Goal: Transaction & Acquisition: Purchase product/service

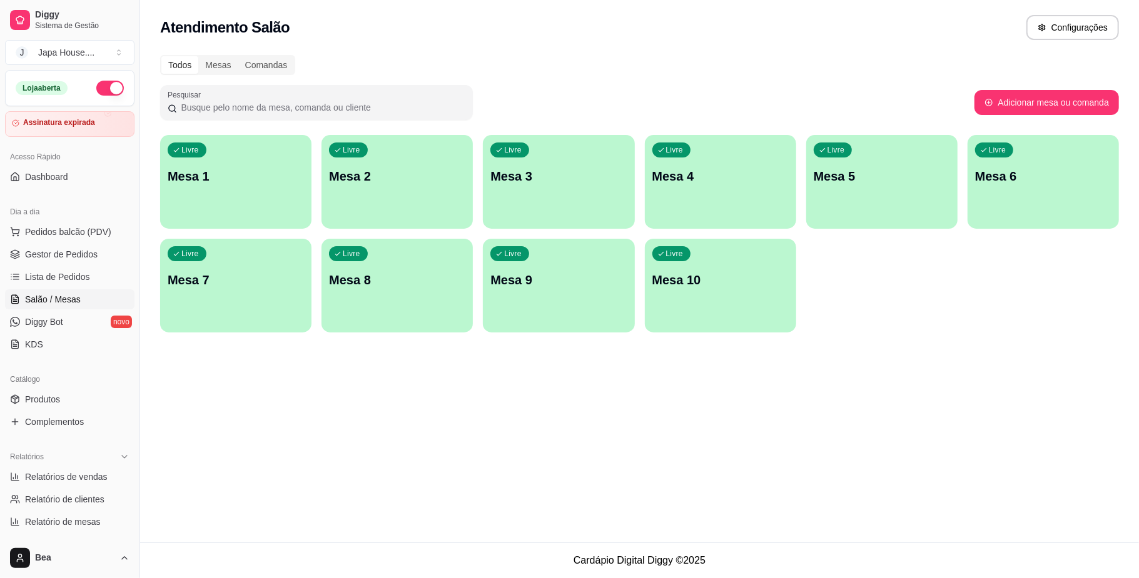
click at [266, 150] on div "Livre Mesa 1" at bounding box center [235, 174] width 151 height 79
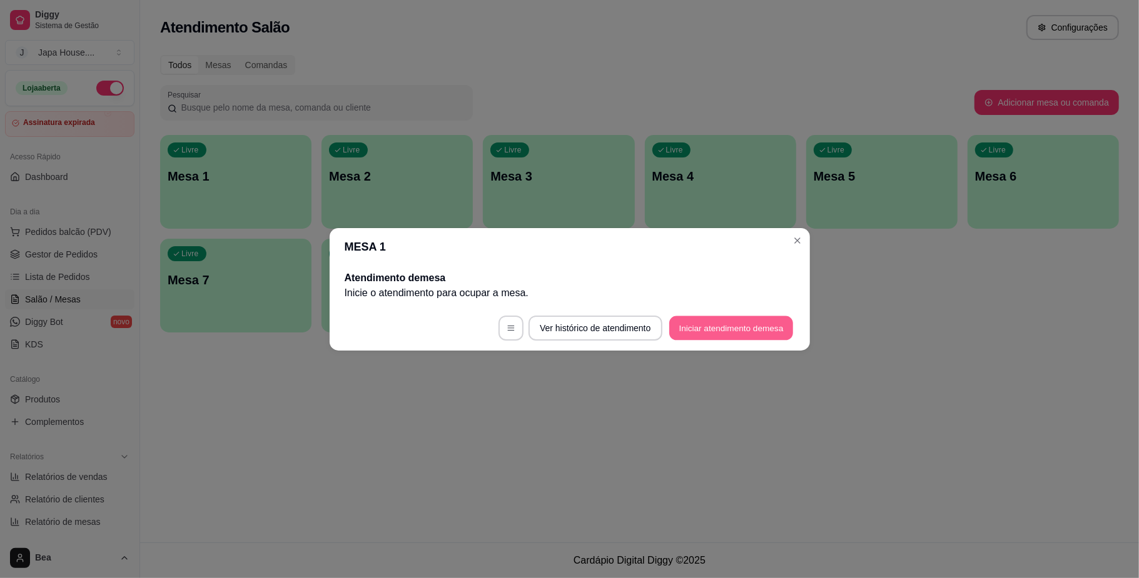
click at [693, 328] on button "Iniciar atendimento de mesa" at bounding box center [731, 328] width 124 height 24
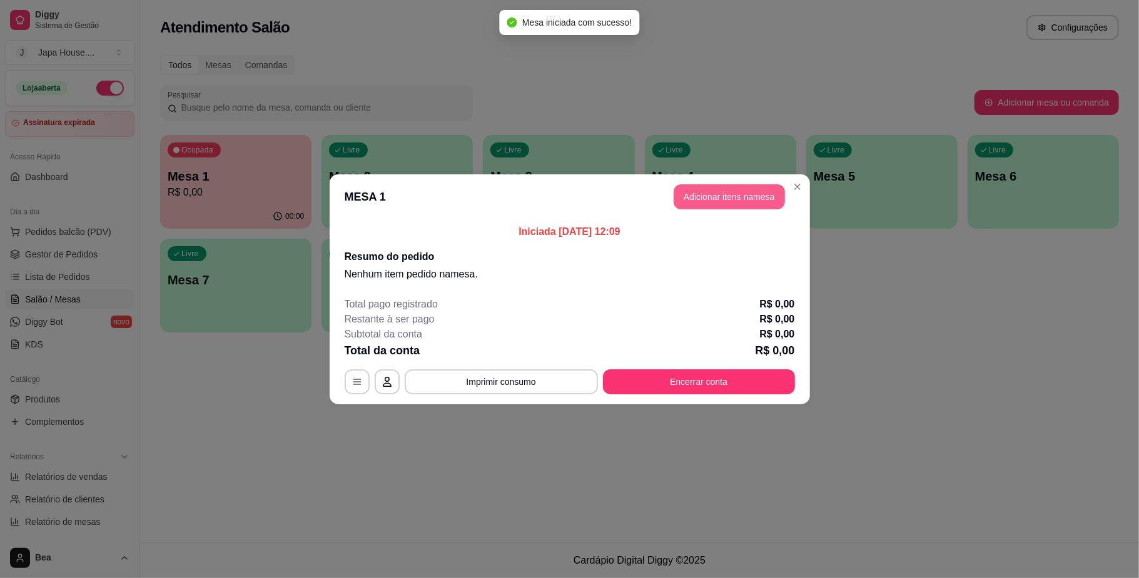
click at [743, 193] on button "Adicionar itens na mesa" at bounding box center [728, 196] width 111 height 25
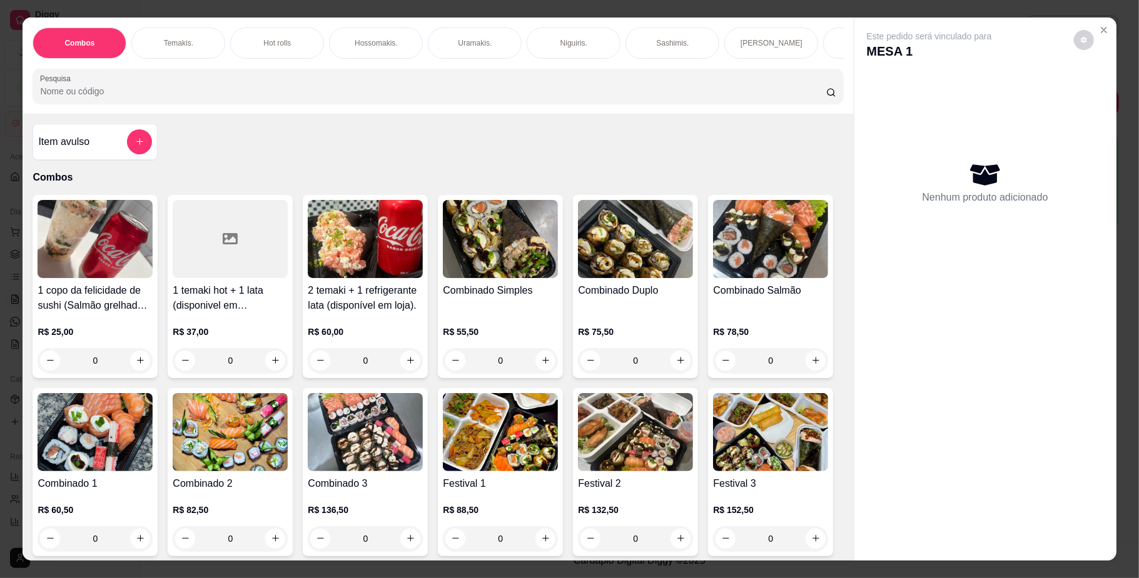
click at [189, 30] on div "Temakis." at bounding box center [178, 43] width 94 height 31
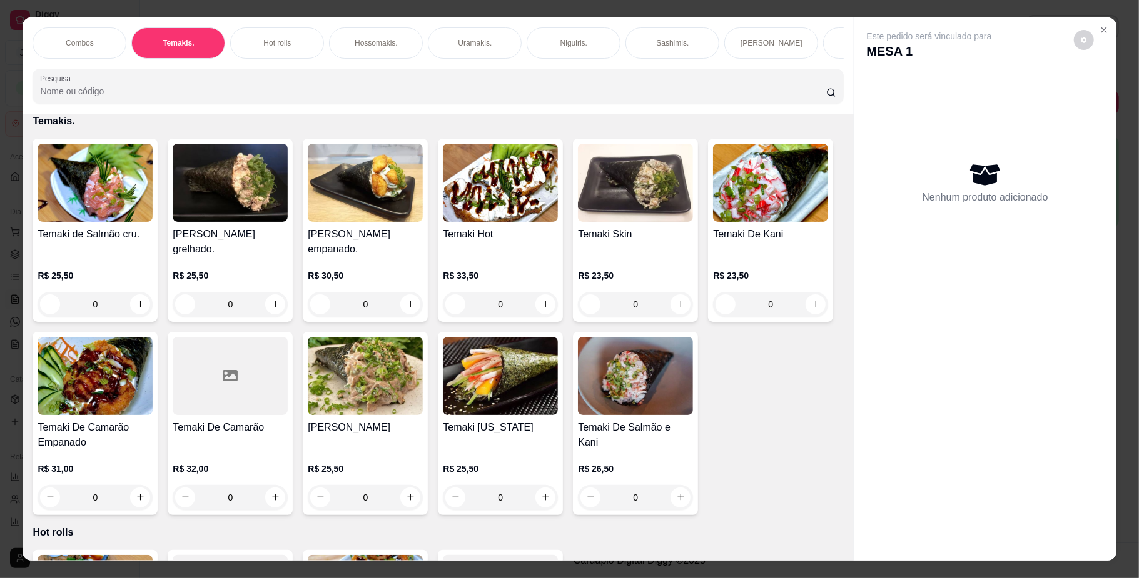
scroll to position [23, 0]
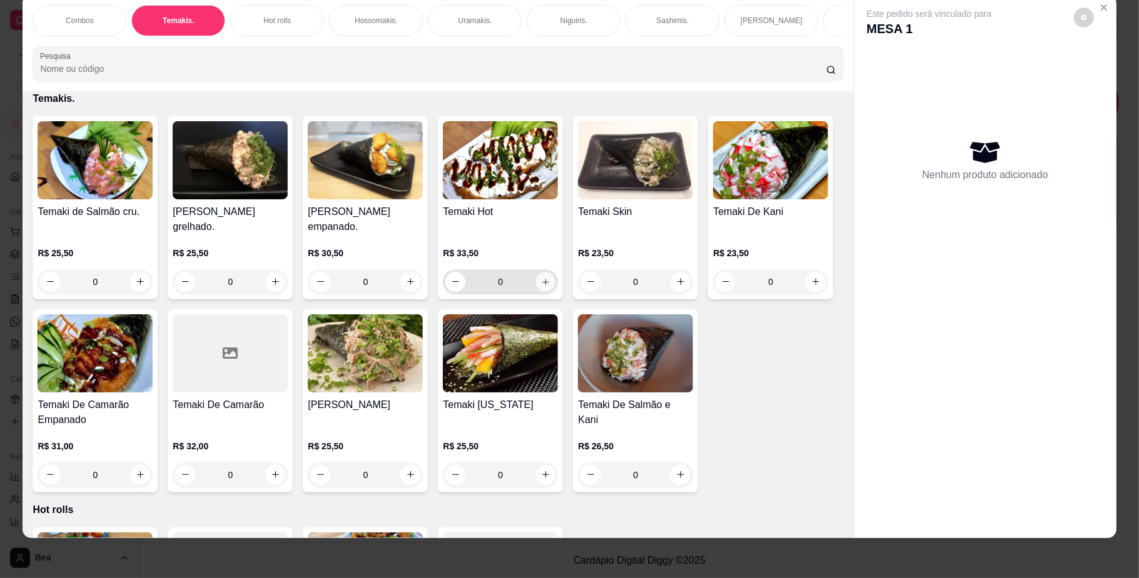
click at [541, 286] on icon "increase-product-quantity" at bounding box center [545, 281] width 9 height 9
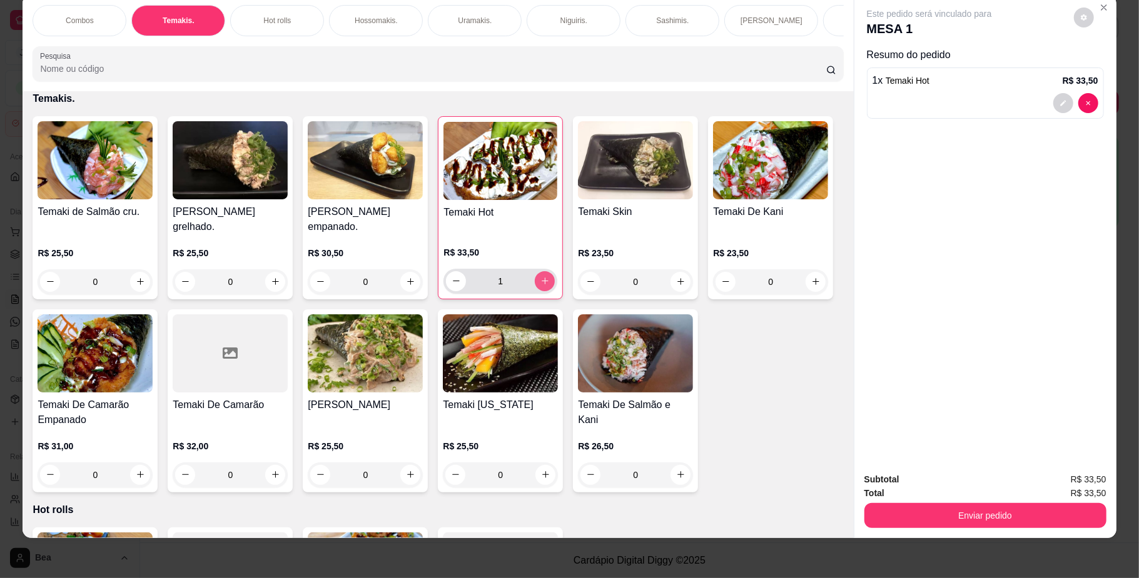
click at [540, 286] on icon "increase-product-quantity" at bounding box center [544, 280] width 9 height 9
type input "2"
click at [793, 13] on div "Sobremesas" at bounding box center [781, 20] width 94 height 31
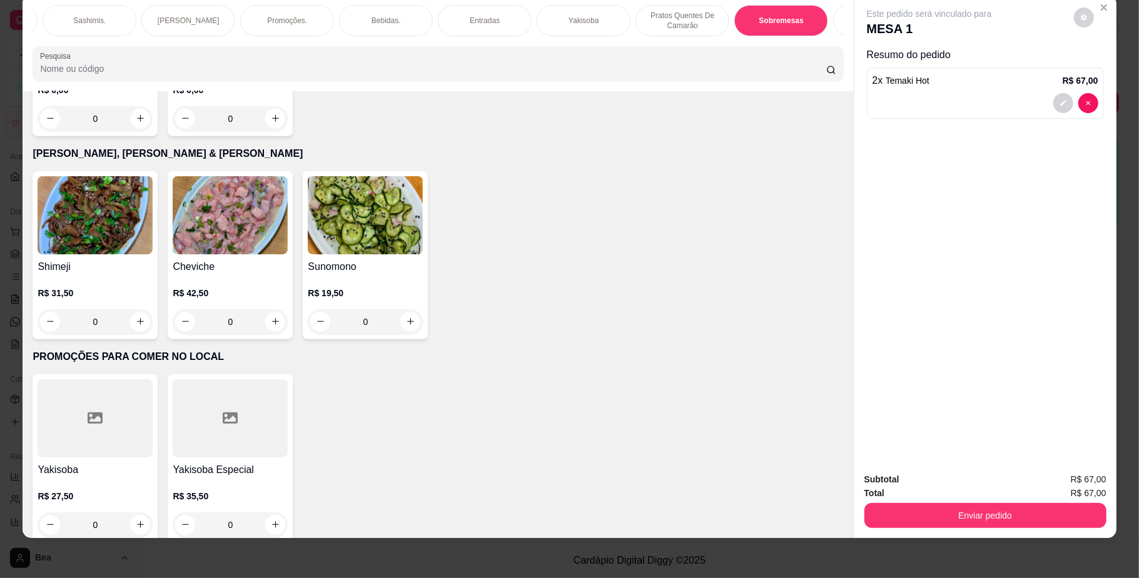
click at [271, 131] on div "0" at bounding box center [230, 118] width 115 height 25
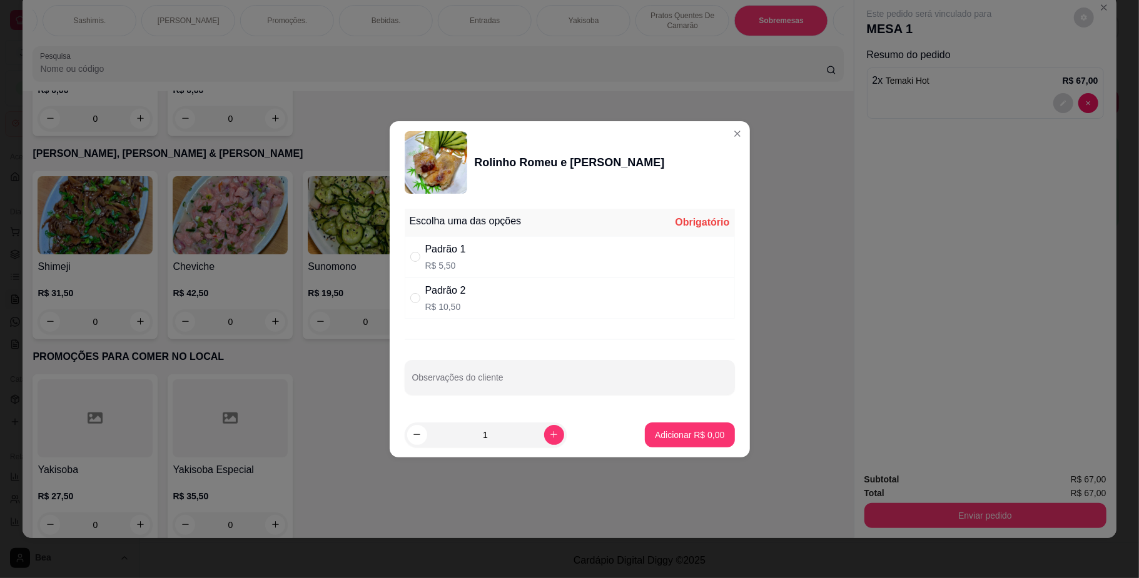
click at [511, 283] on div "Padrão 2 R$ 10,50" at bounding box center [570, 298] width 330 height 41
radio input "true"
click at [549, 434] on icon "increase-product-quantity" at bounding box center [553, 434] width 9 height 9
type input "2"
click at [696, 436] on p "Adicionar R$ 21,00" at bounding box center [687, 435] width 73 height 12
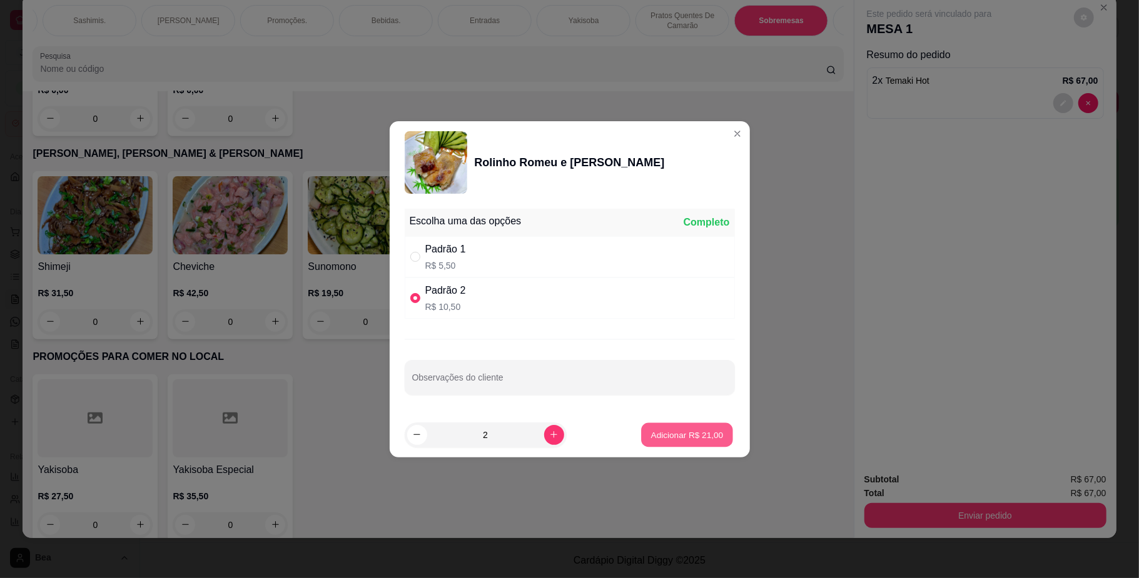
type input "2"
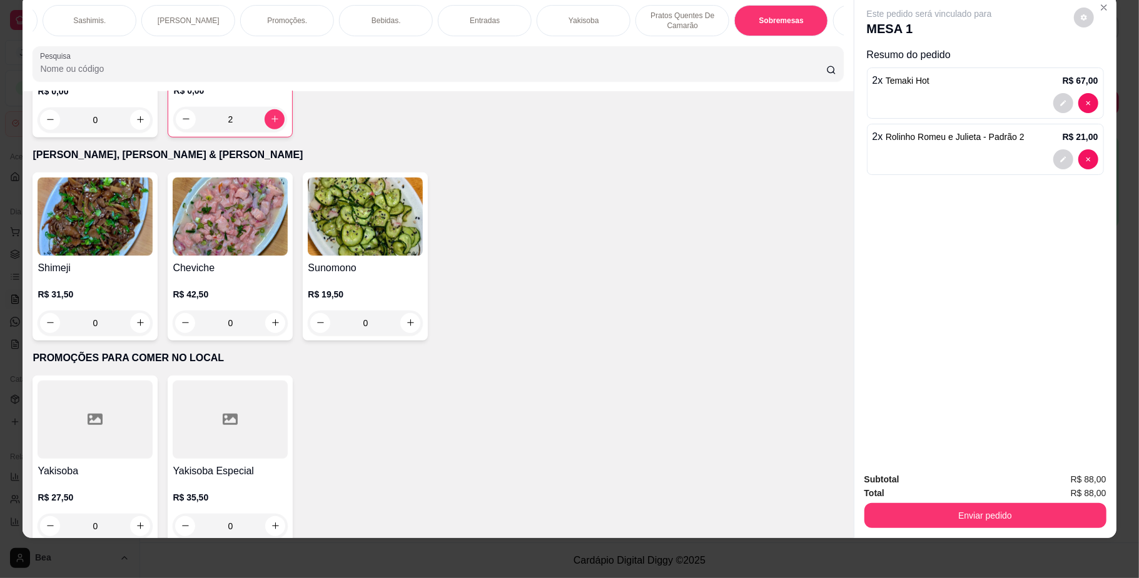
click at [379, 16] on p "Bebidas." at bounding box center [385, 21] width 29 height 10
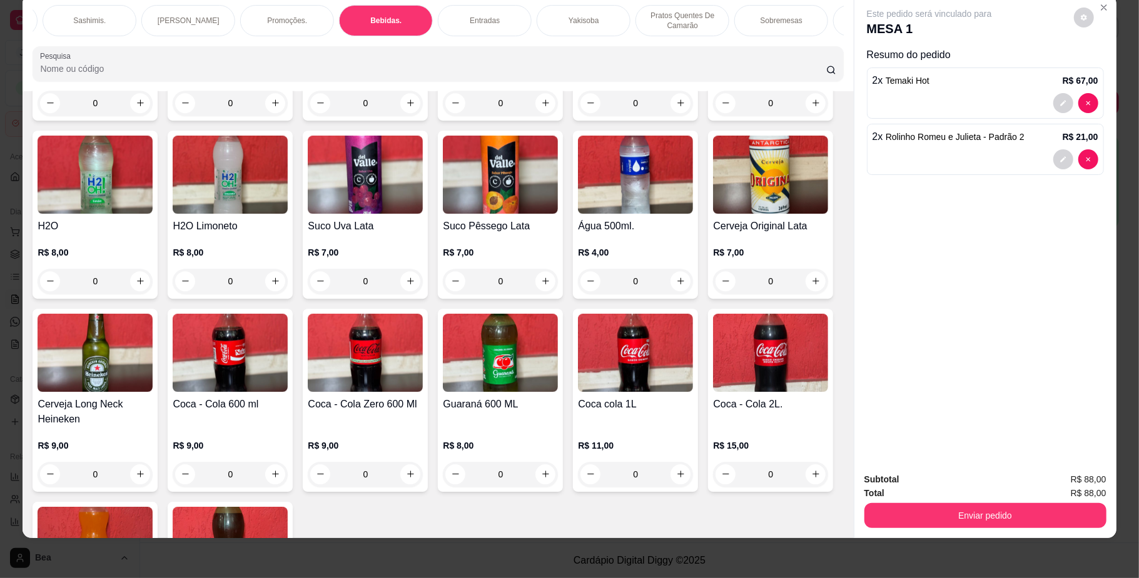
click at [423, 392] on img at bounding box center [365, 353] width 115 height 78
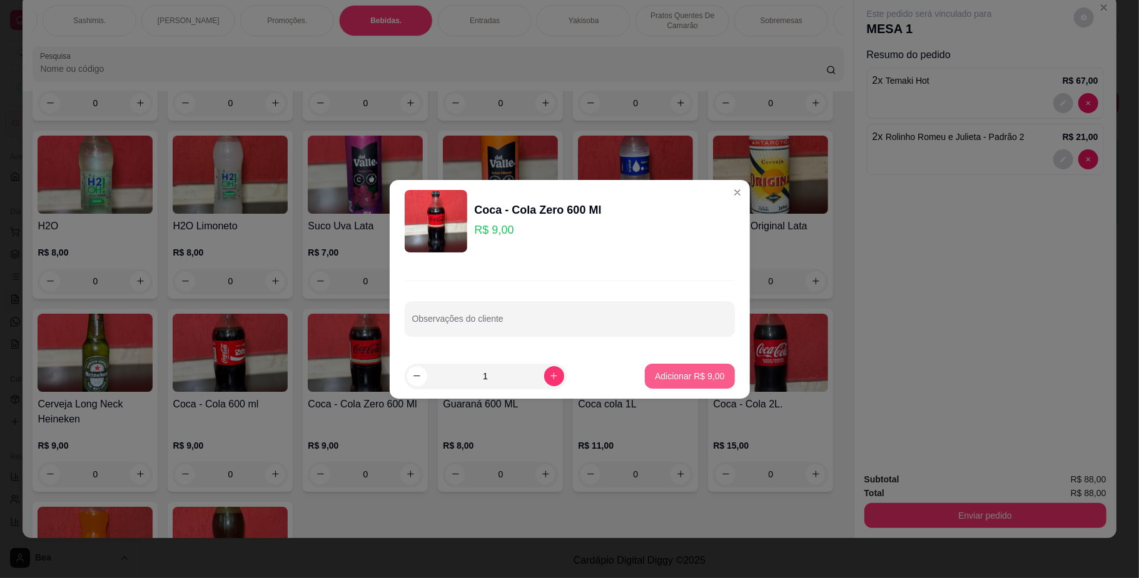
click at [668, 381] on p "Adicionar R$ 9,00" at bounding box center [689, 376] width 69 height 13
type input "1"
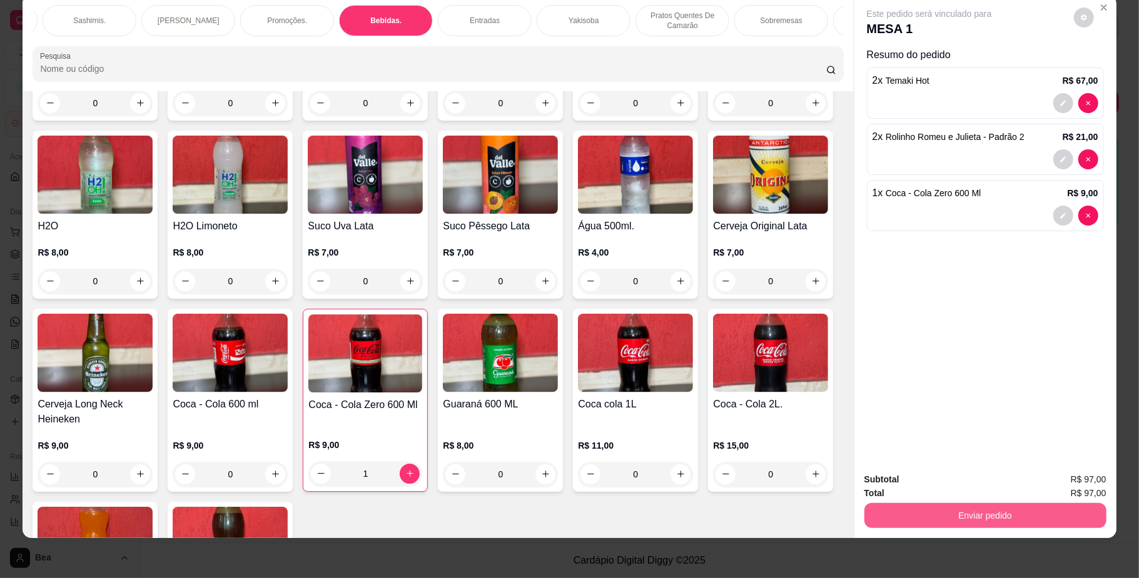
click at [1031, 513] on button "Enviar pedido" at bounding box center [985, 515] width 242 height 25
click at [919, 486] on button "Não registrar e enviar pedido" at bounding box center [942, 485] width 130 height 24
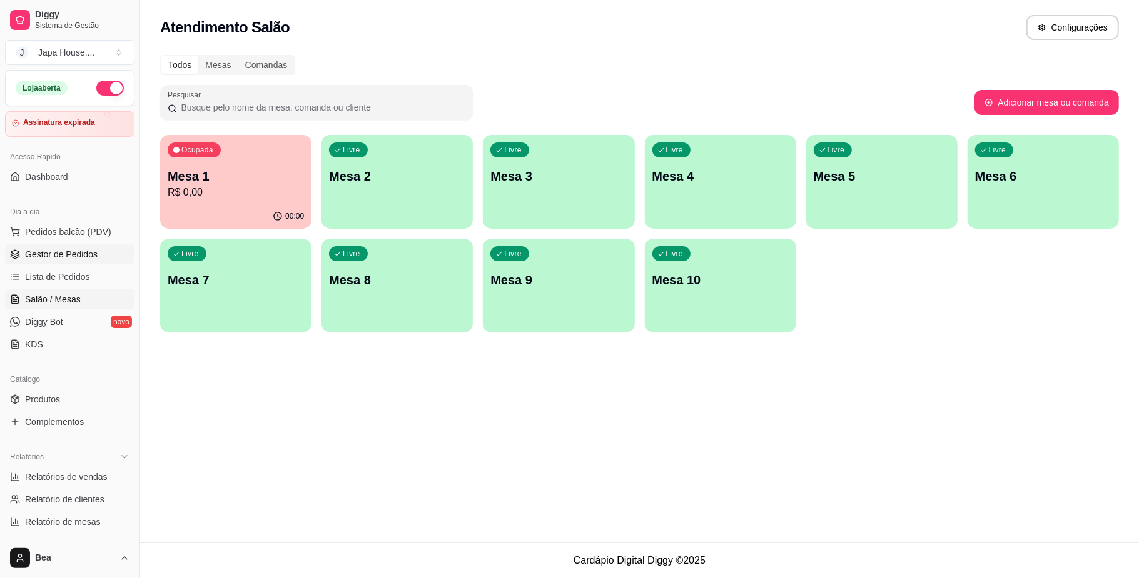
click at [105, 246] on link "Gestor de Pedidos" at bounding box center [69, 255] width 129 height 20
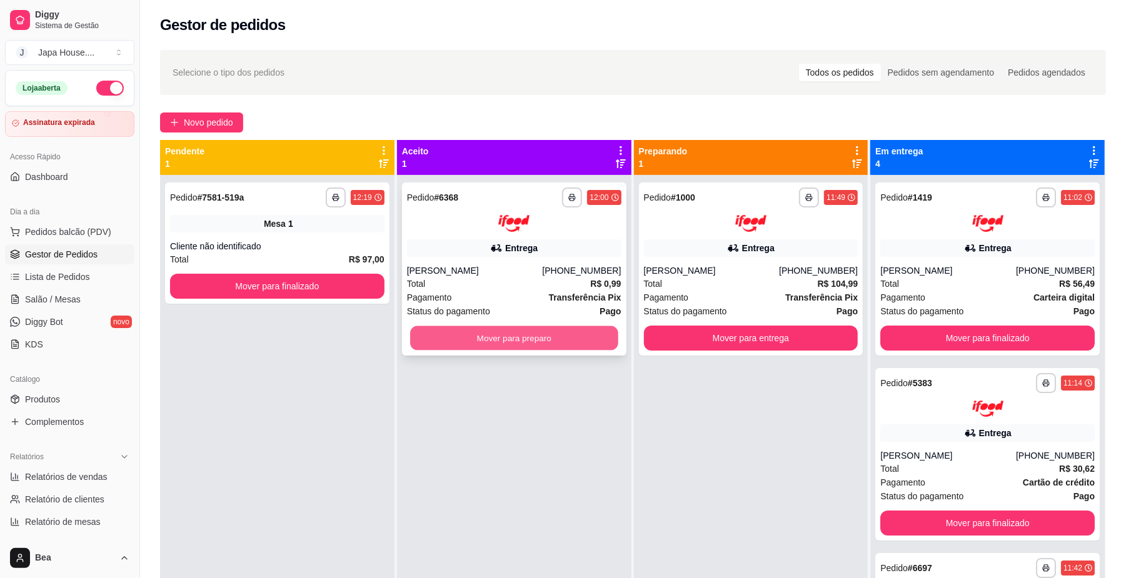
click at [492, 329] on button "Mover para preparo" at bounding box center [514, 338] width 208 height 24
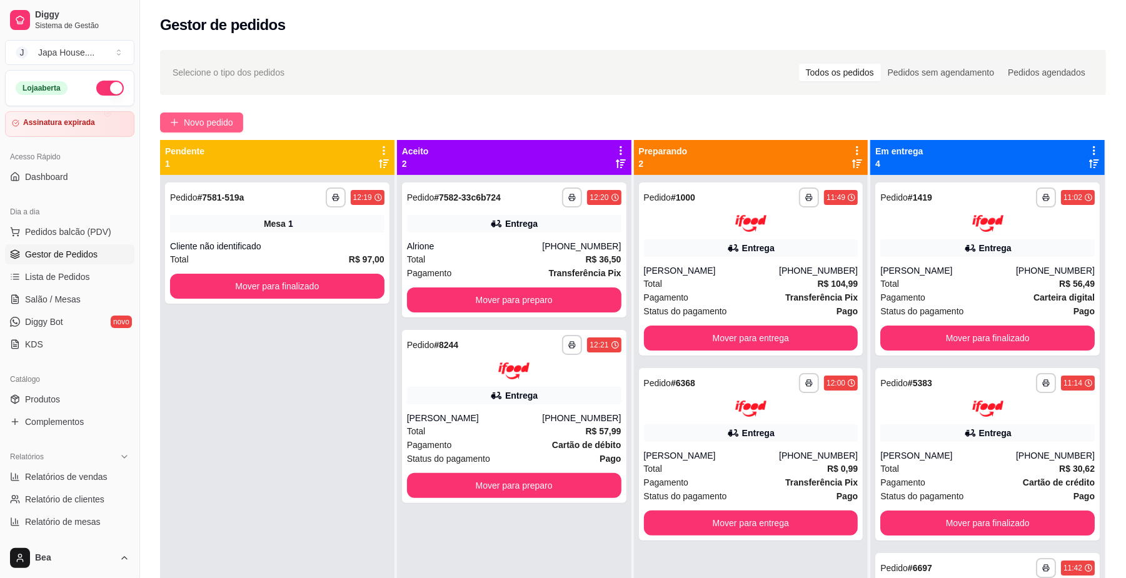
click at [219, 121] on span "Novo pedido" at bounding box center [208, 123] width 49 height 14
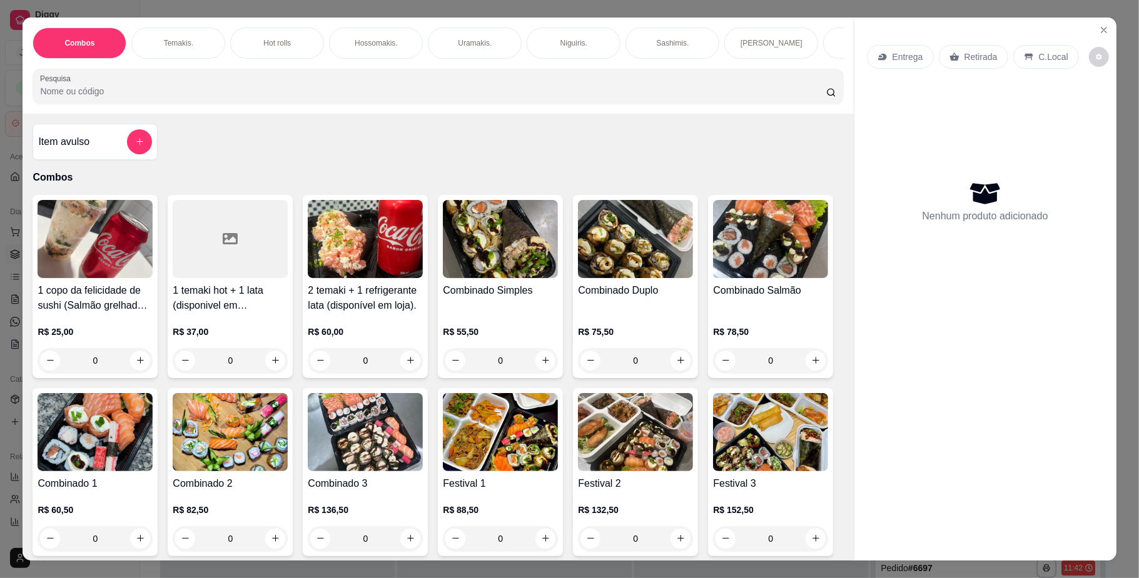
click at [181, 46] on p "Temakis." at bounding box center [178, 43] width 29 height 10
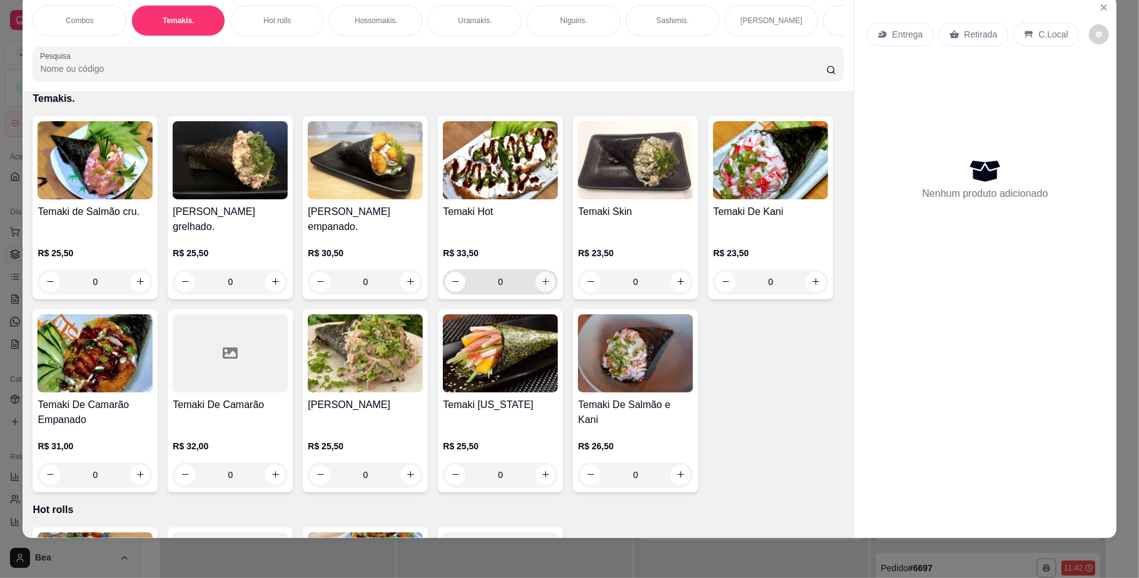
click at [541, 286] on icon "increase-product-quantity" at bounding box center [545, 281] width 9 height 9
type input "1"
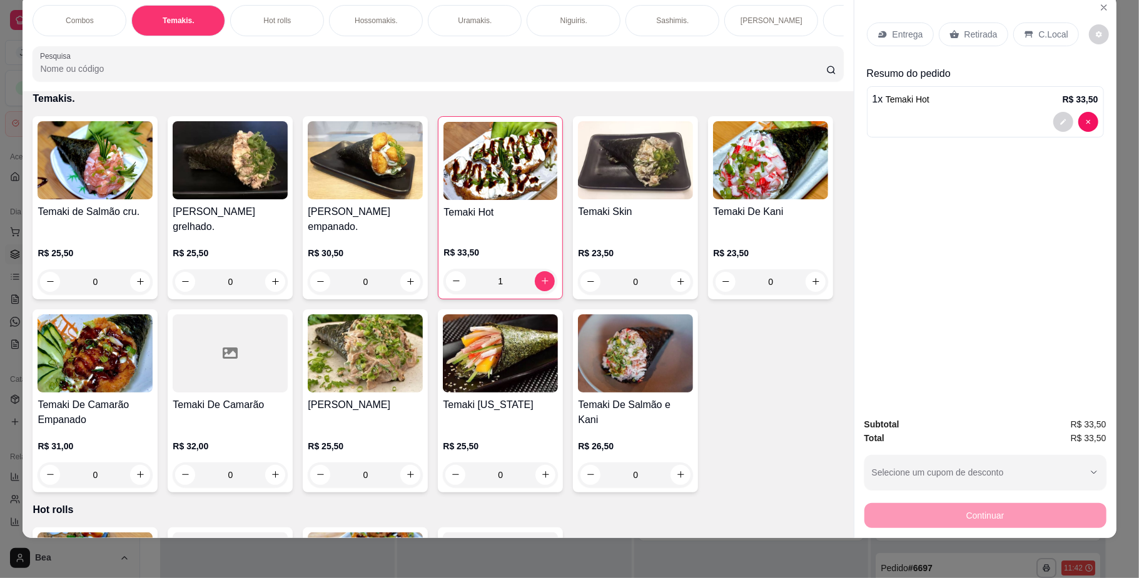
click at [981, 21] on div "Entrega Retirada C.Local" at bounding box center [985, 35] width 237 height 44
click at [981, 40] on p "Retirada" at bounding box center [980, 34] width 33 height 13
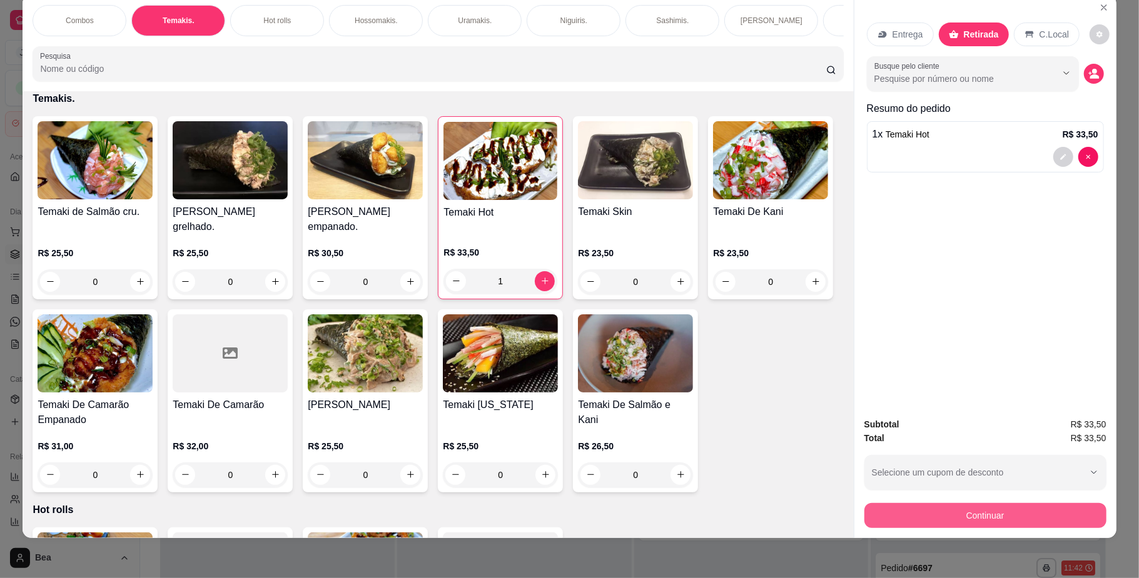
click at [1011, 513] on button "Continuar" at bounding box center [985, 515] width 242 height 25
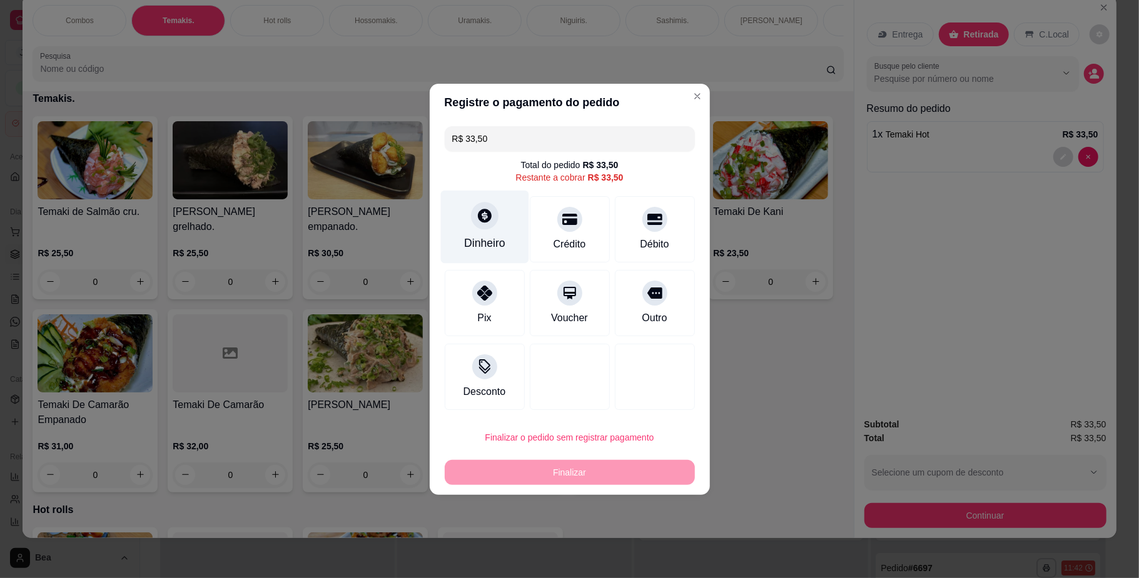
click at [492, 218] on div at bounding box center [485, 216] width 28 height 28
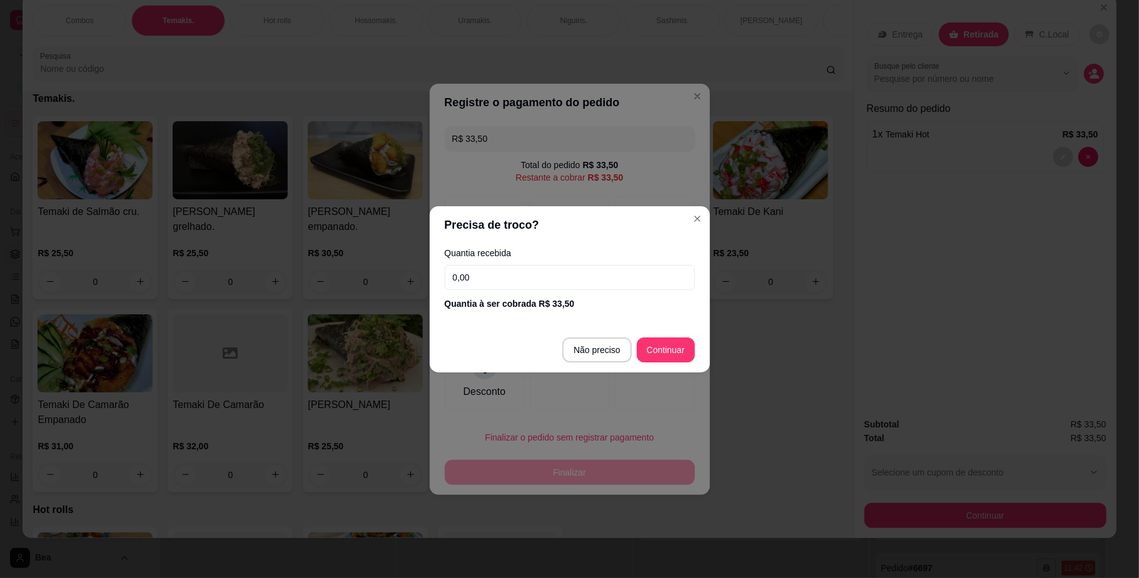
click at [614, 265] on input "0,00" at bounding box center [570, 277] width 250 height 25
type input "R$ 0,00"
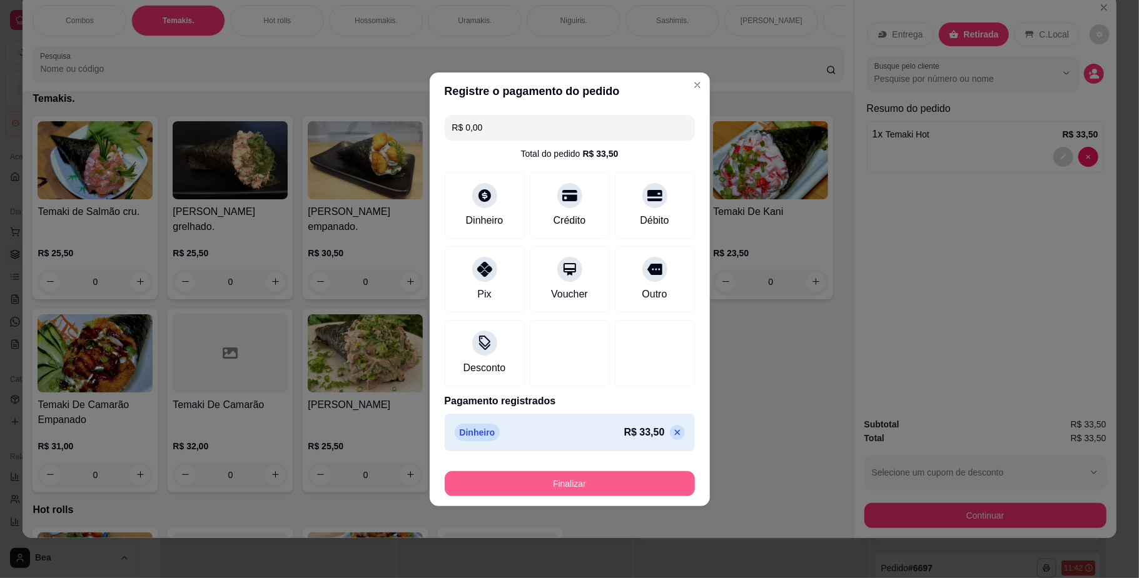
click at [640, 486] on button "Finalizar" at bounding box center [570, 484] width 250 height 25
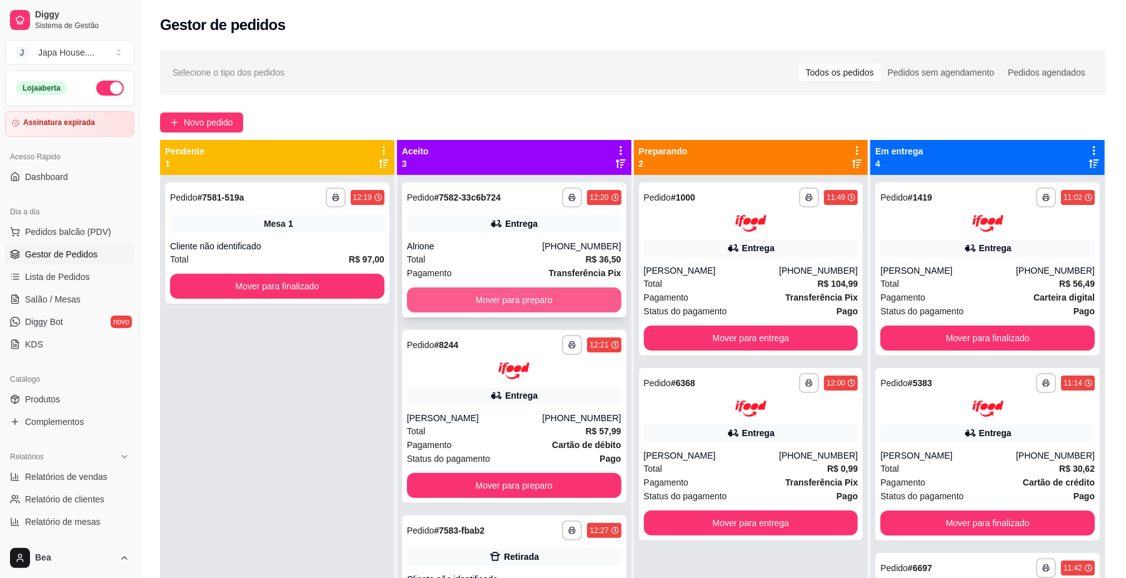
click at [559, 294] on button "Mover para preparo" at bounding box center [514, 300] width 214 height 25
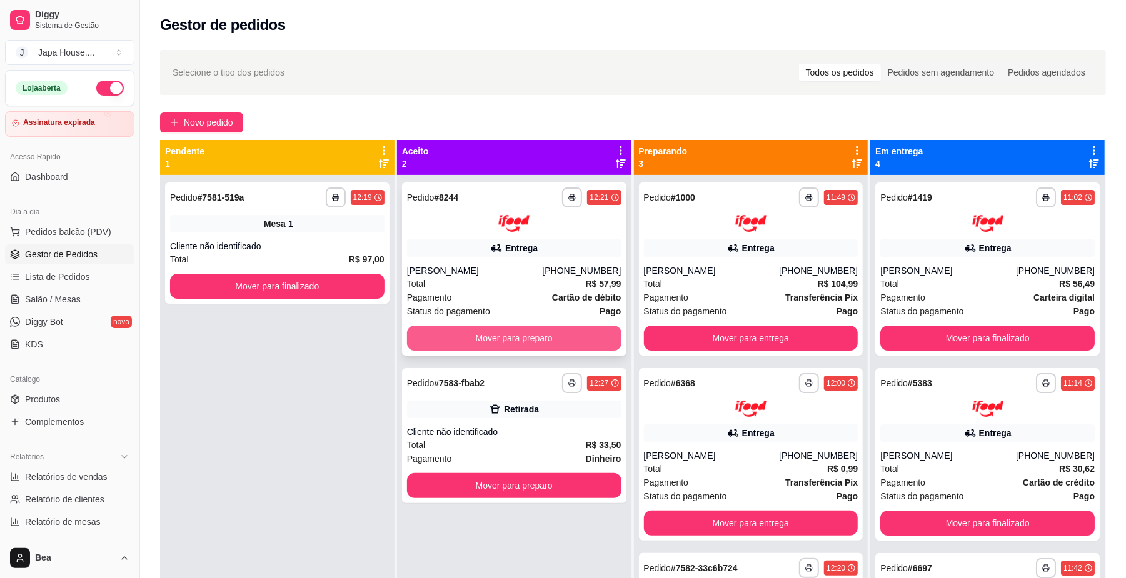
click at [573, 333] on button "Mover para preparo" at bounding box center [514, 338] width 214 height 25
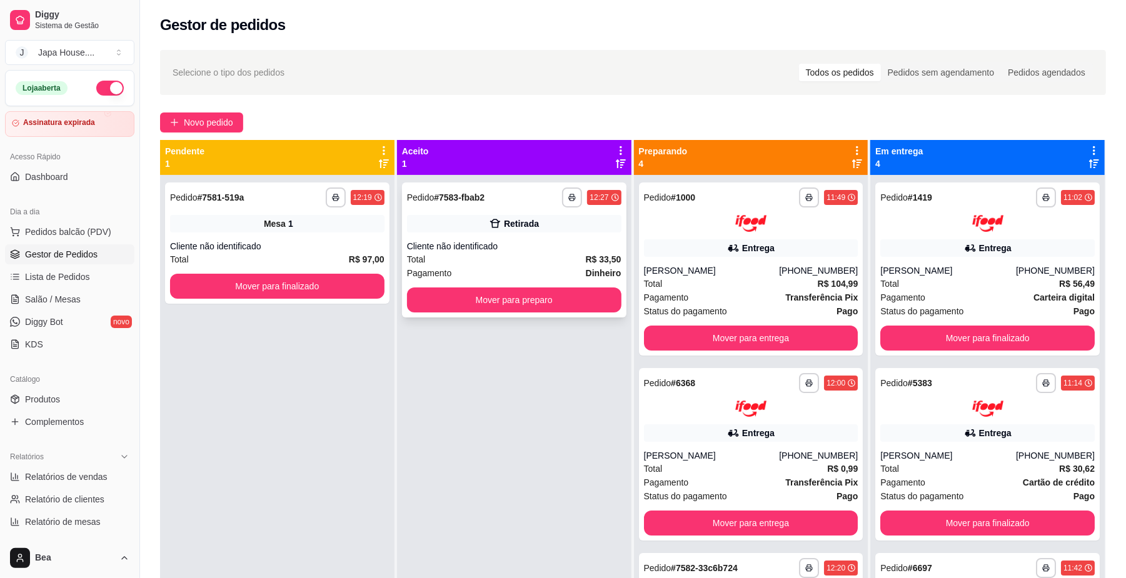
click at [570, 284] on div "**********" at bounding box center [514, 250] width 224 height 135
click at [528, 313] on div "**********" at bounding box center [514, 250] width 224 height 135
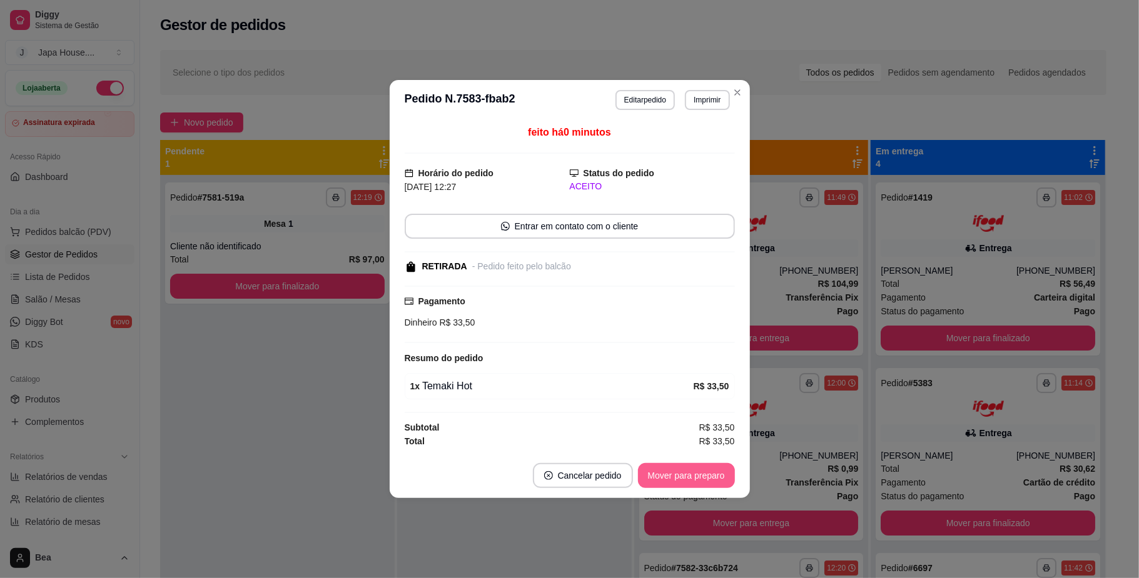
click at [709, 478] on button "Mover para preparo" at bounding box center [686, 475] width 97 height 25
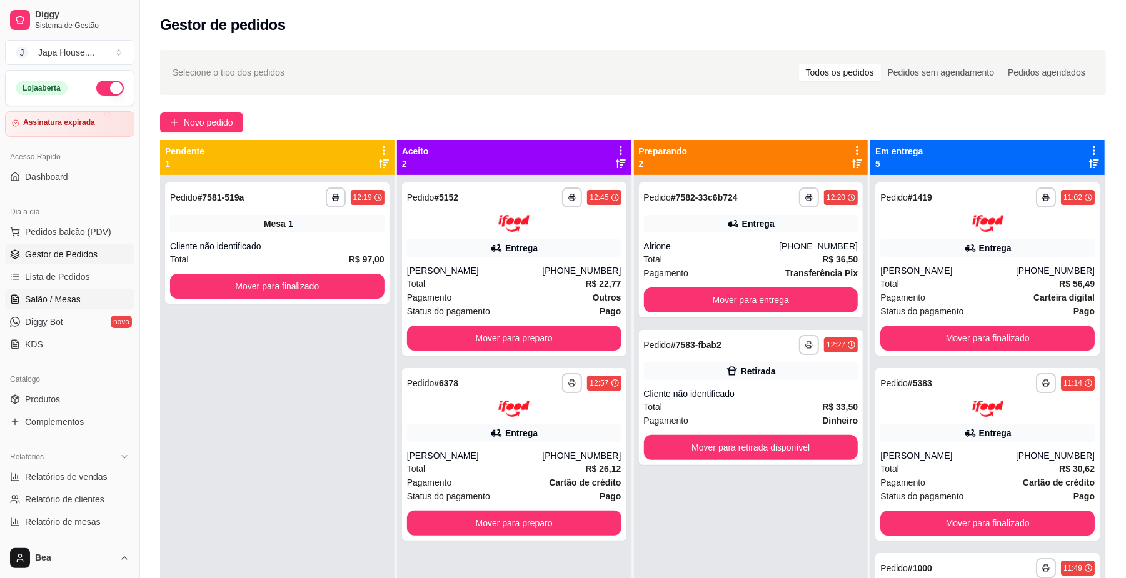
click at [78, 296] on span "Salão / Mesas" at bounding box center [53, 299] width 56 height 13
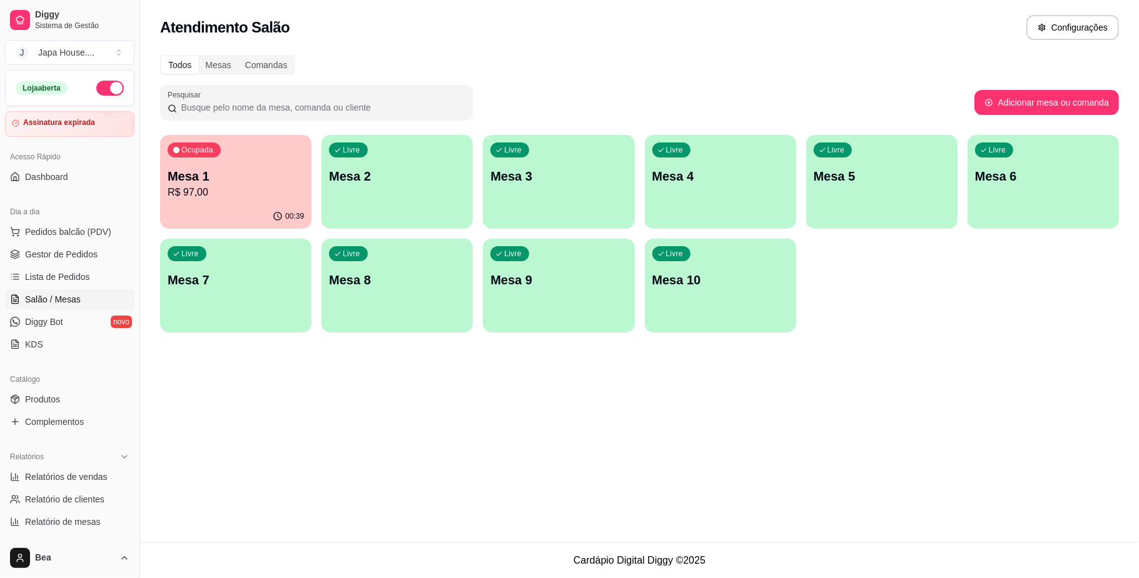
click at [210, 193] on p "R$ 97,00" at bounding box center [236, 192] width 136 height 15
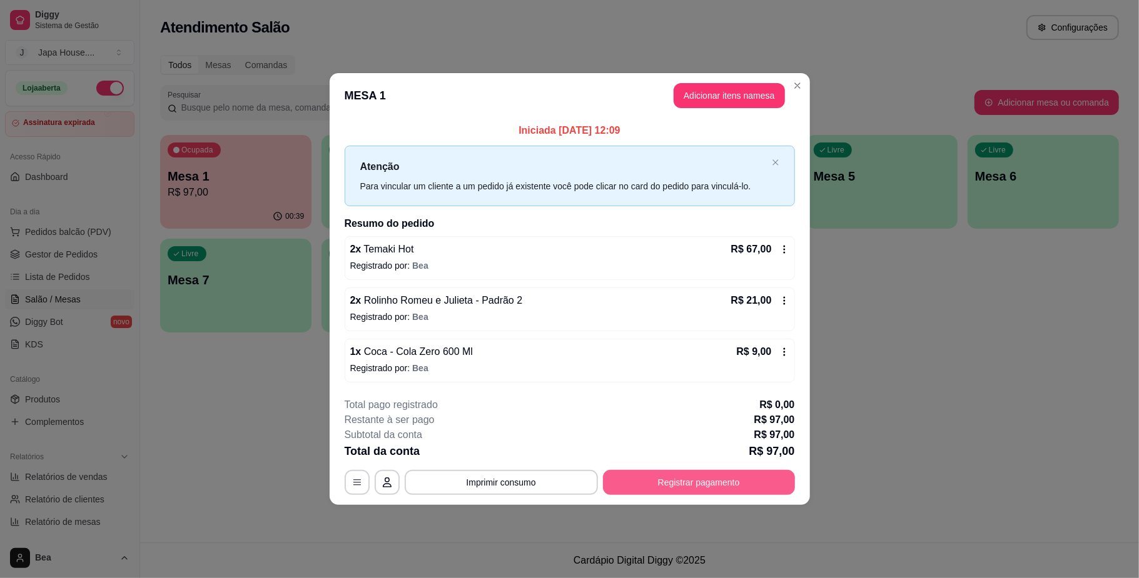
click at [720, 481] on button "Registrar pagamento" at bounding box center [699, 482] width 192 height 25
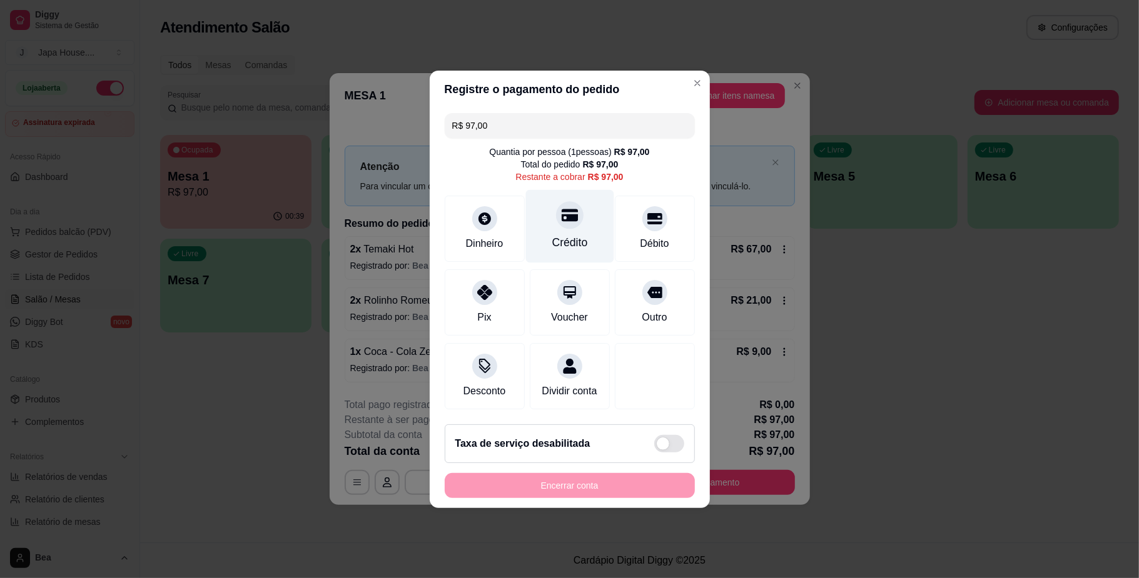
click at [541, 233] on div "Crédito" at bounding box center [569, 225] width 88 height 73
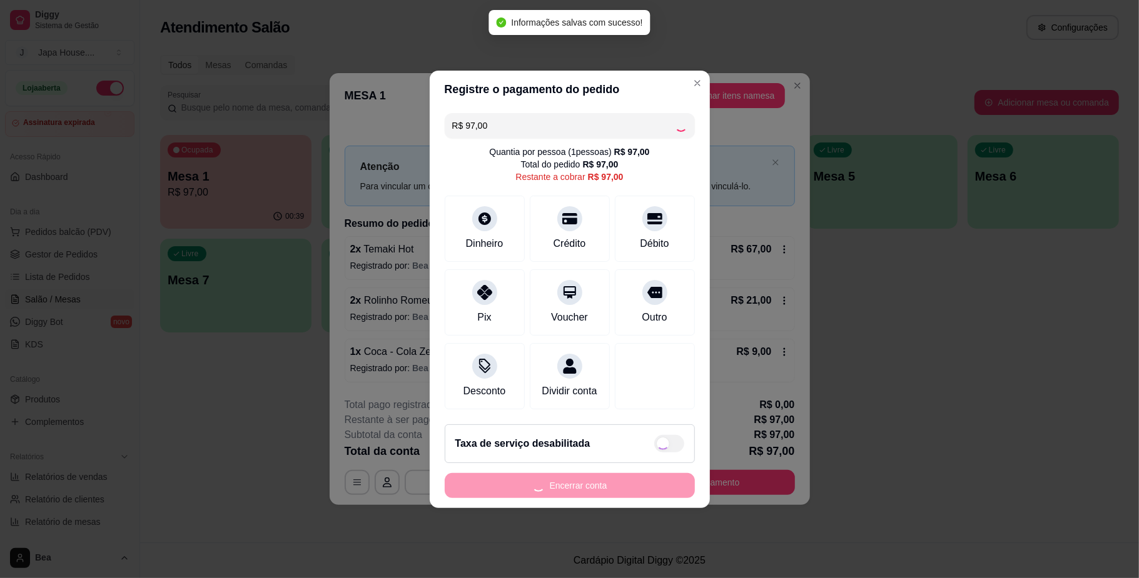
type input "R$ 0,00"
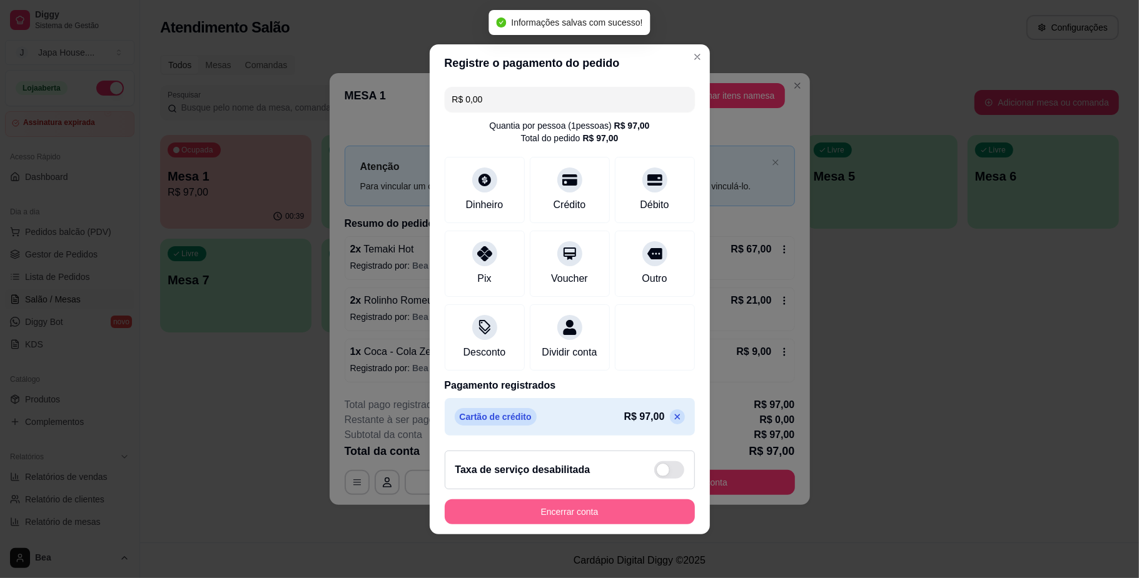
click at [615, 513] on button "Encerrar conta" at bounding box center [570, 512] width 250 height 25
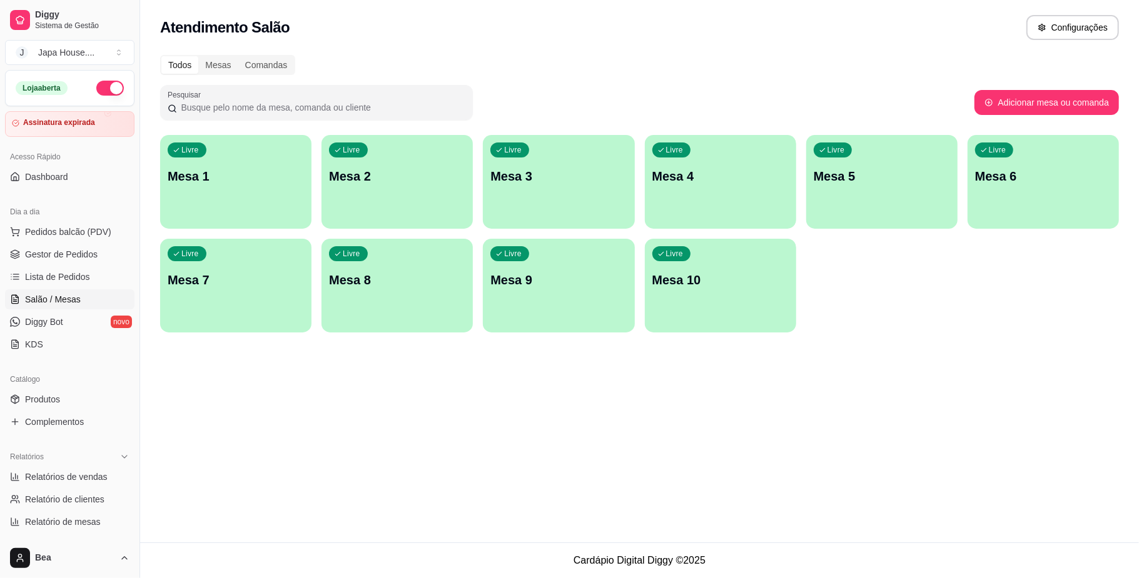
click at [215, 185] on div "Livre Mesa 1" at bounding box center [235, 174] width 151 height 79
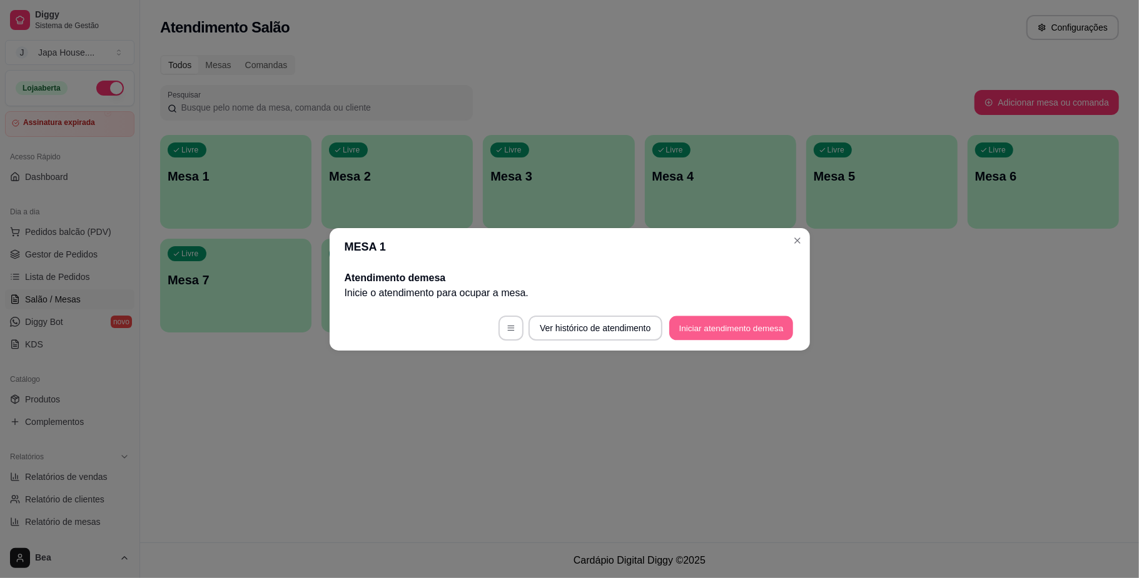
click at [728, 321] on button "Iniciar atendimento de mesa" at bounding box center [731, 328] width 124 height 24
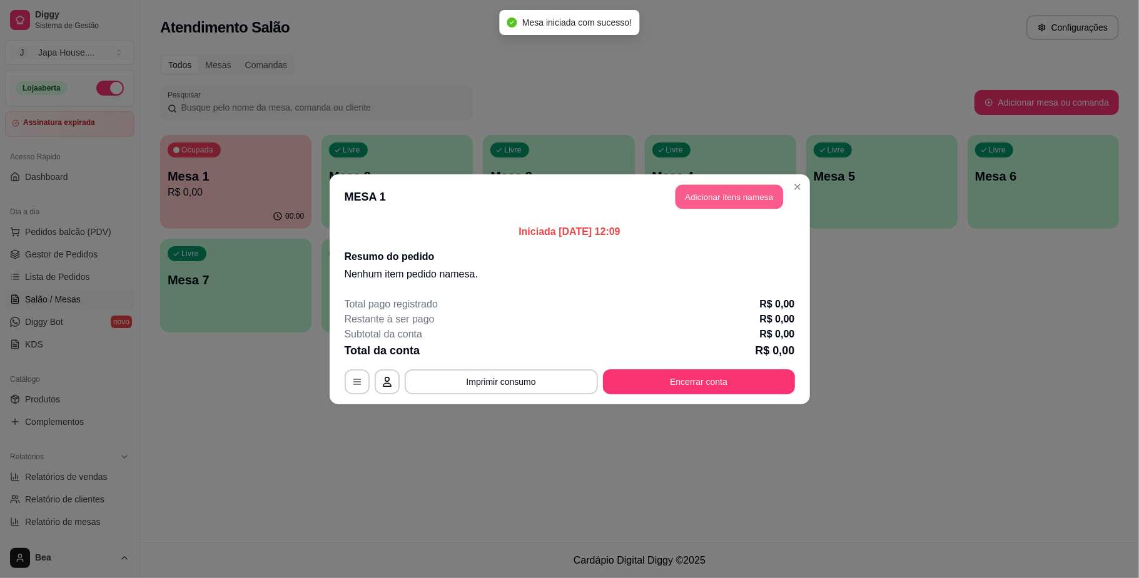
click at [725, 190] on button "Adicionar itens na mesa" at bounding box center [729, 196] width 108 height 24
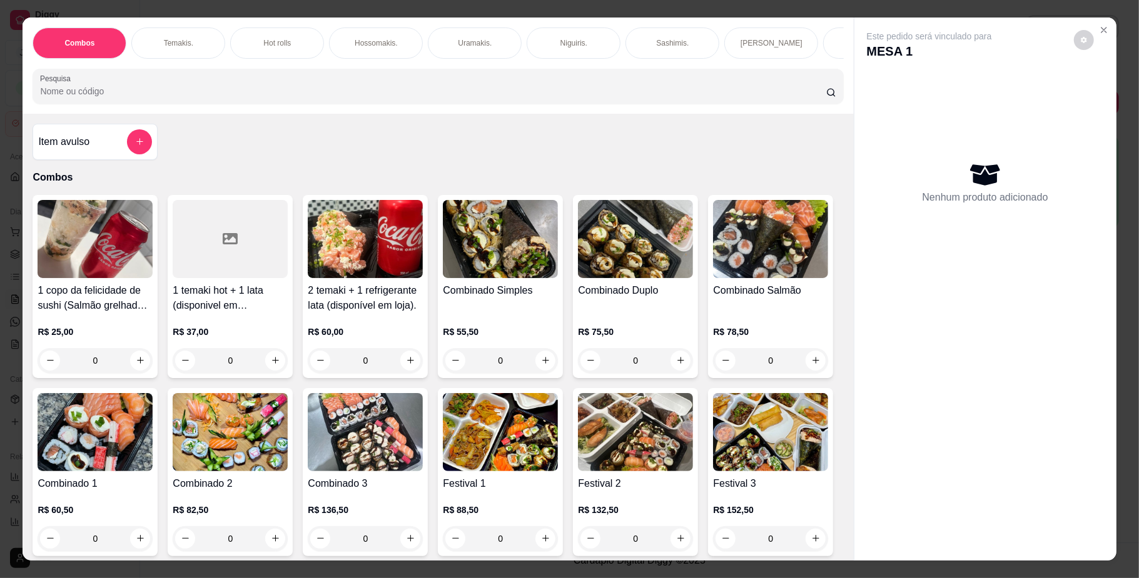
scroll to position [0, 709]
click at [451, 45] on p "Yakisoba" at bounding box center [457, 43] width 30 height 10
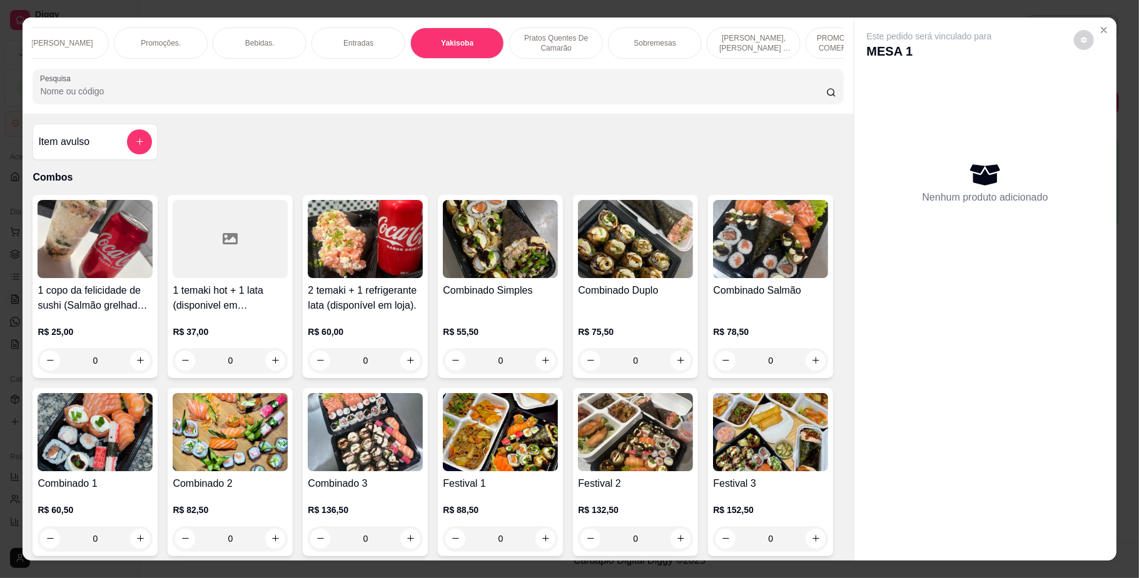
scroll to position [23, 0]
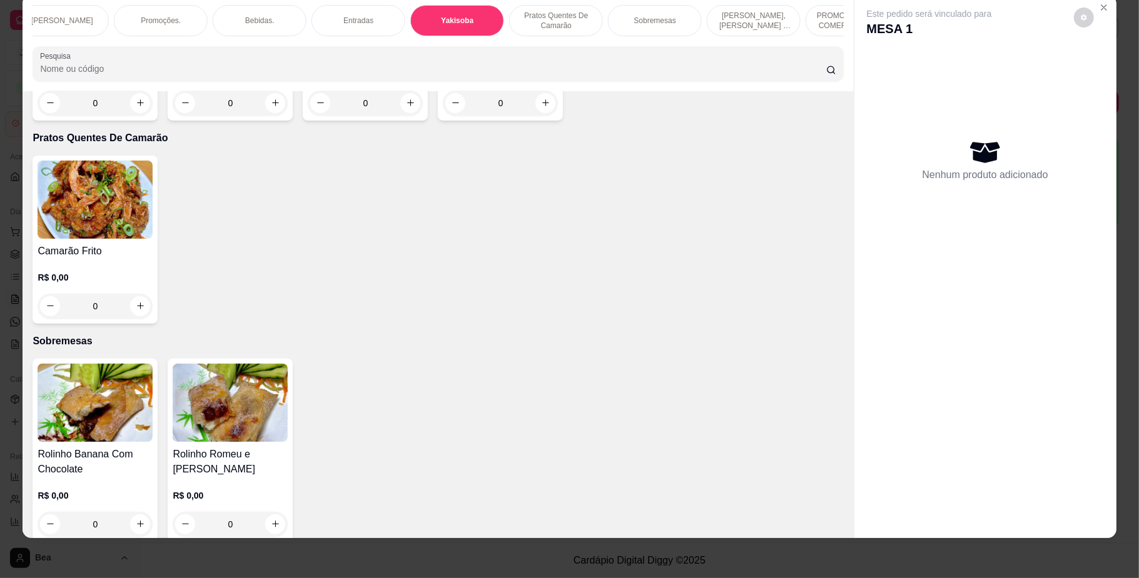
click at [145, 116] on div "0" at bounding box center [95, 103] width 115 height 25
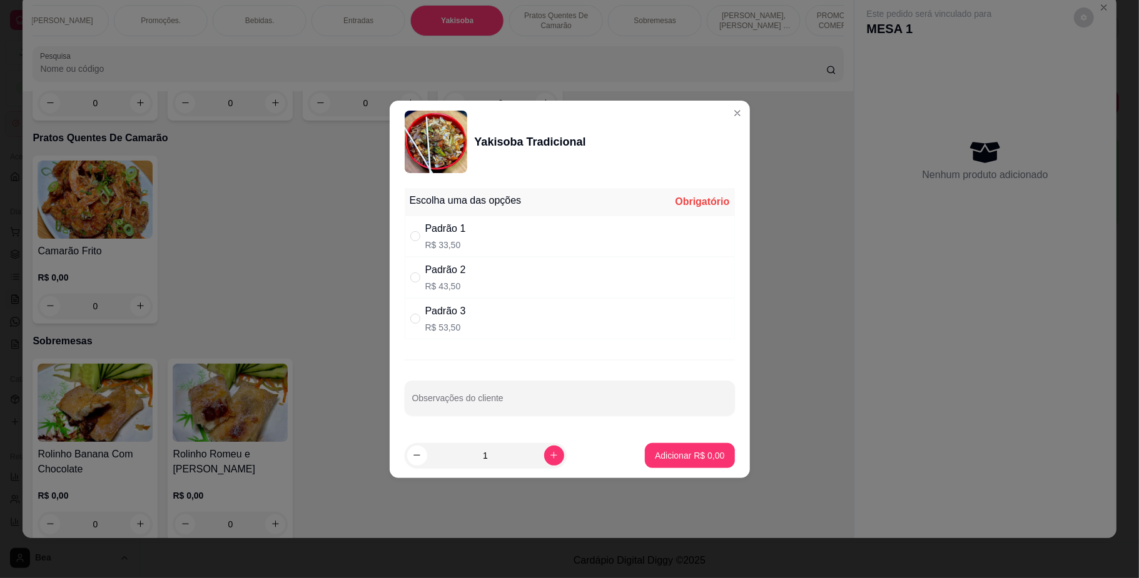
click at [480, 223] on div "Padrão 1 R$ 33,50" at bounding box center [570, 236] width 330 height 41
radio input "true"
click at [662, 455] on p "Adicionar R$ 33,50" at bounding box center [687, 456] width 74 height 13
type input "1"
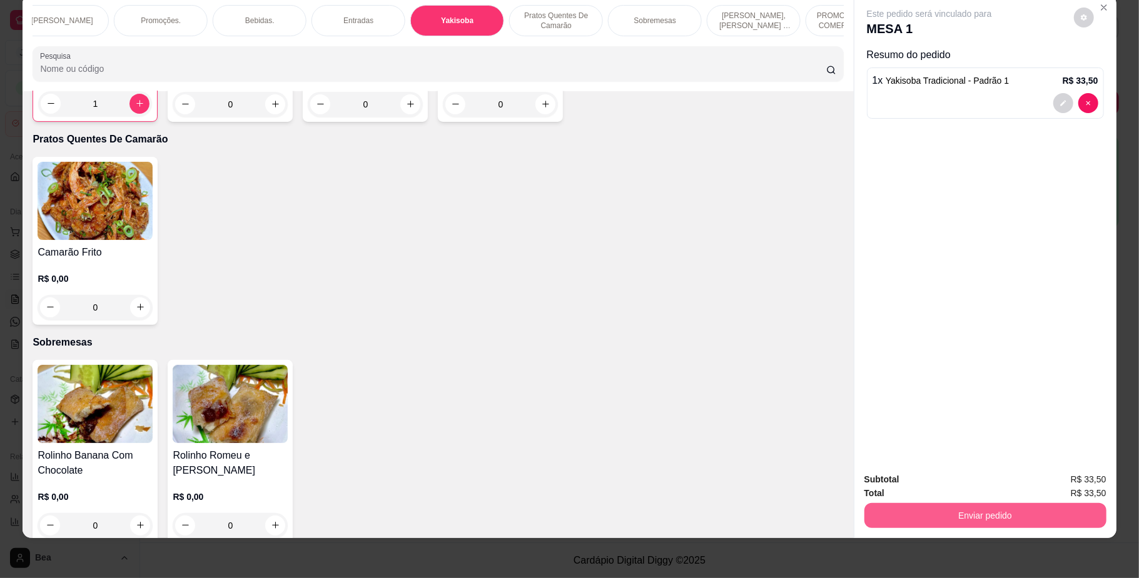
click at [916, 516] on button "Enviar pedido" at bounding box center [985, 515] width 242 height 25
click at [934, 493] on button "Não registrar e enviar pedido" at bounding box center [942, 486] width 130 height 24
